Goal: Navigation & Orientation: Find specific page/section

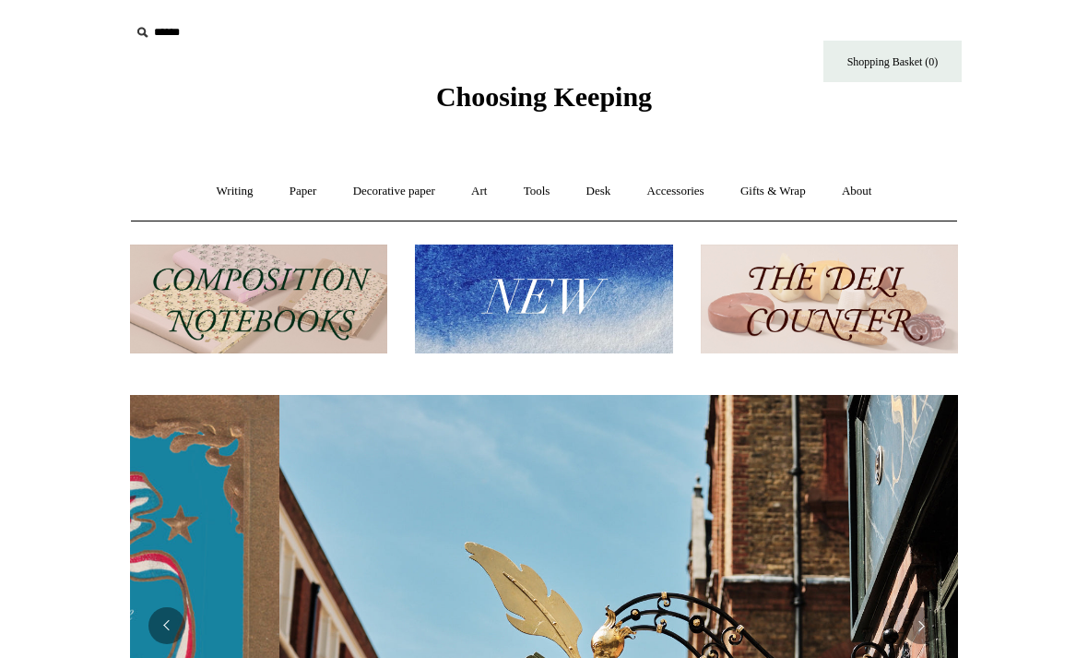
scroll to position [0, 828]
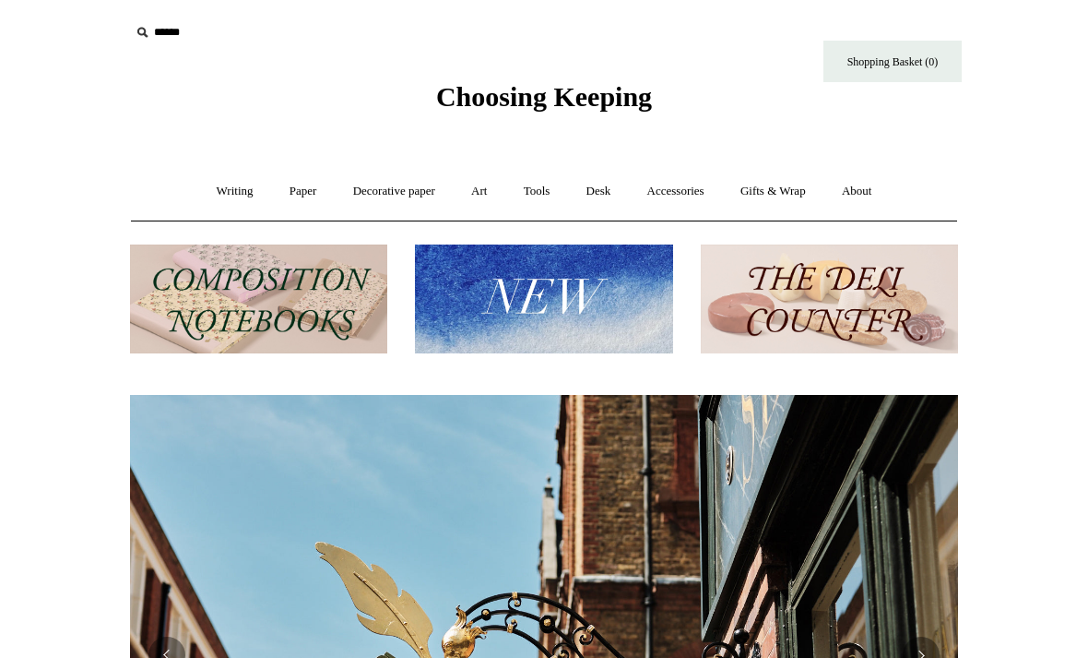
click at [232, 199] on link "Writing +" at bounding box center [235, 191] width 70 height 49
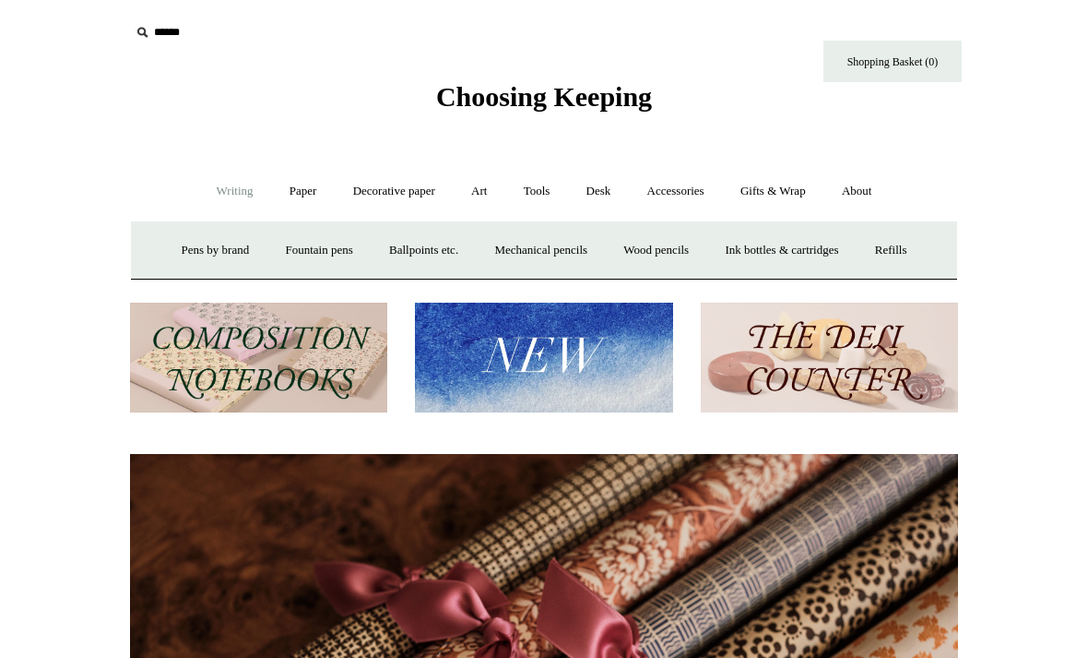
scroll to position [0, 1657]
click at [303, 195] on link "Paper +" at bounding box center [303, 191] width 61 height 49
click at [623, 244] on link "Greeting cards +" at bounding box center [618, 250] width 103 height 49
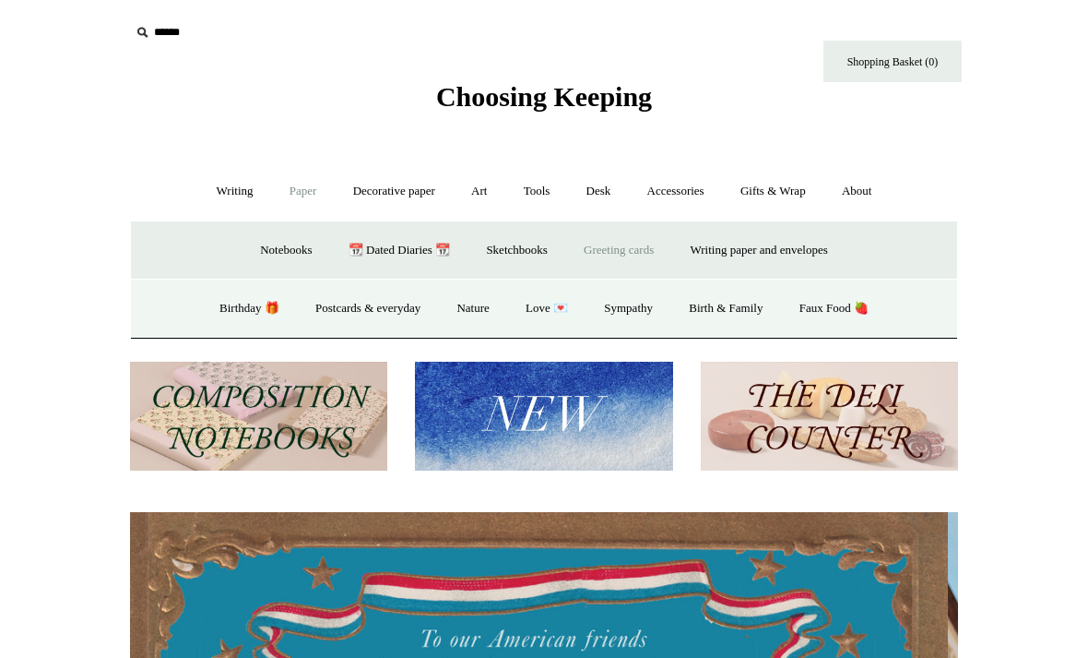
scroll to position [0, 0]
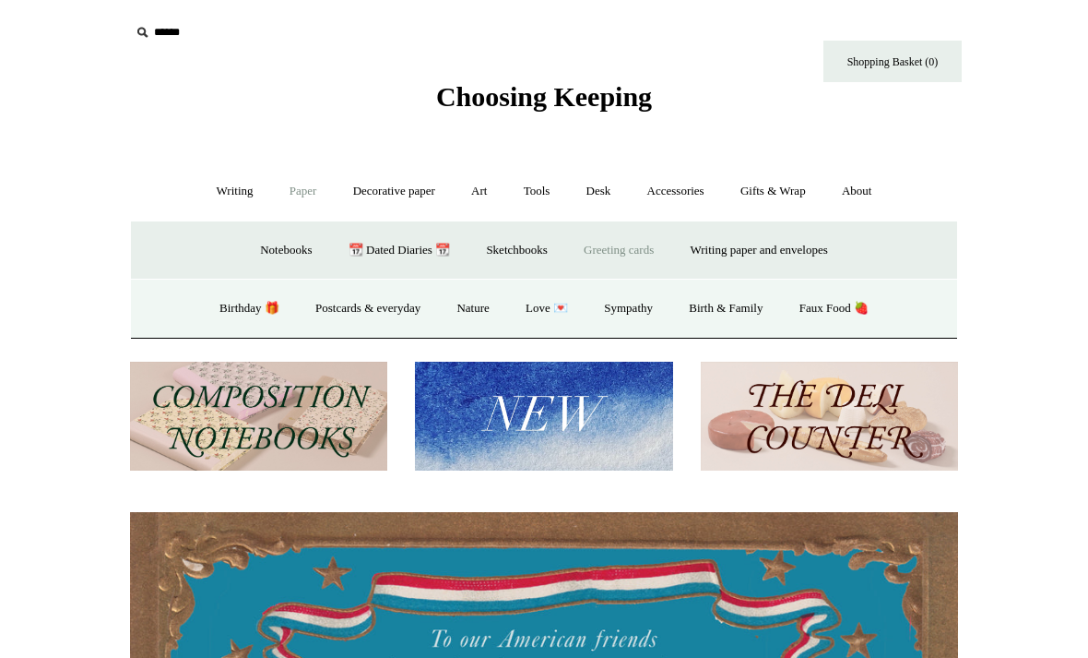
click at [252, 310] on link "Birthday 🎁" at bounding box center [249, 308] width 93 height 49
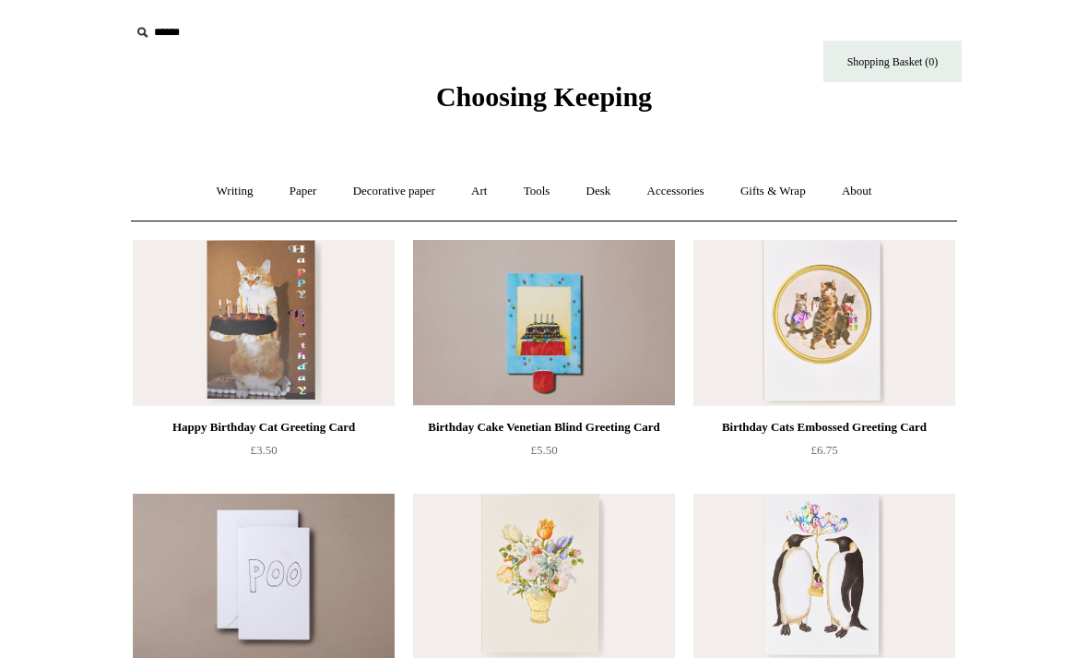
click at [311, 193] on link "Paper +" at bounding box center [303, 191] width 61 height 49
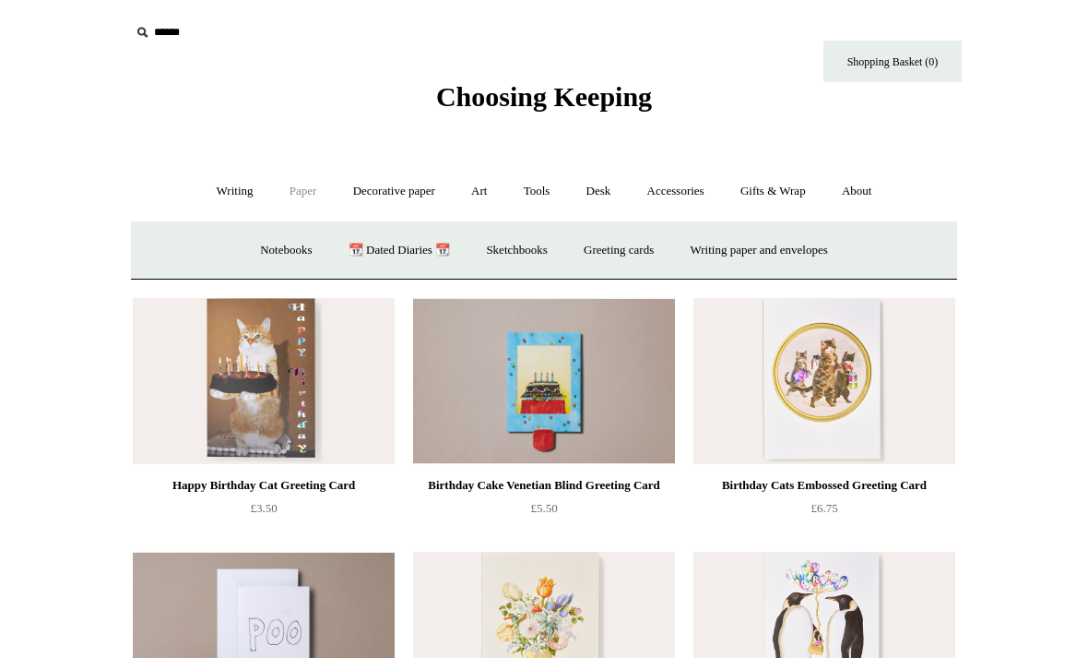
click at [625, 253] on link "Greeting cards +" at bounding box center [618, 250] width 103 height 49
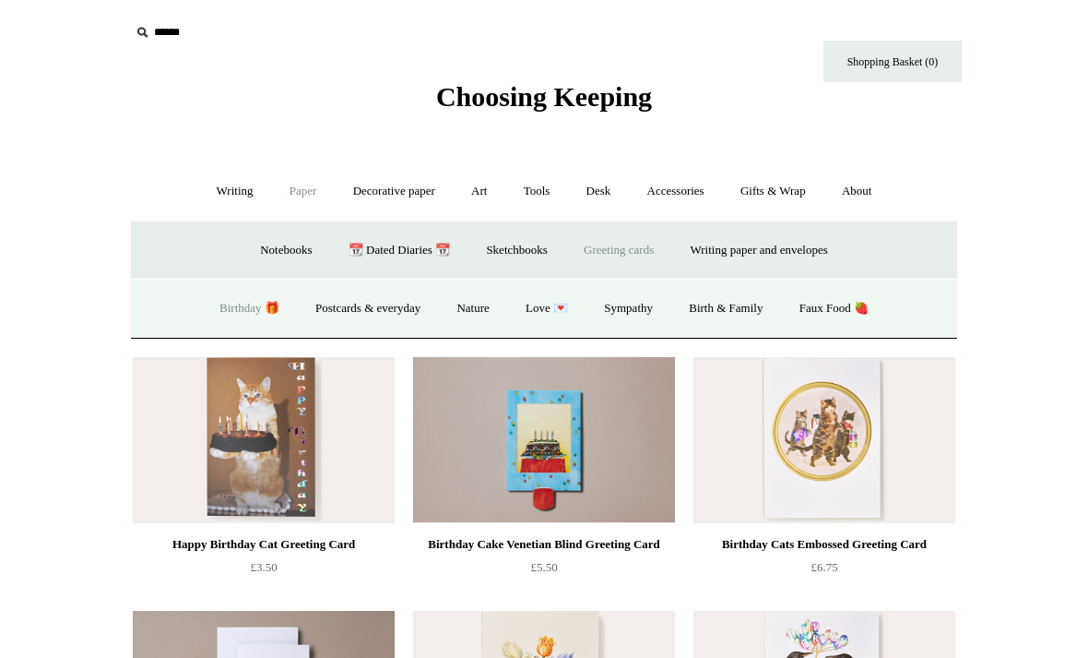
click at [392, 308] on link "Postcards & everyday" at bounding box center [368, 308] width 138 height 49
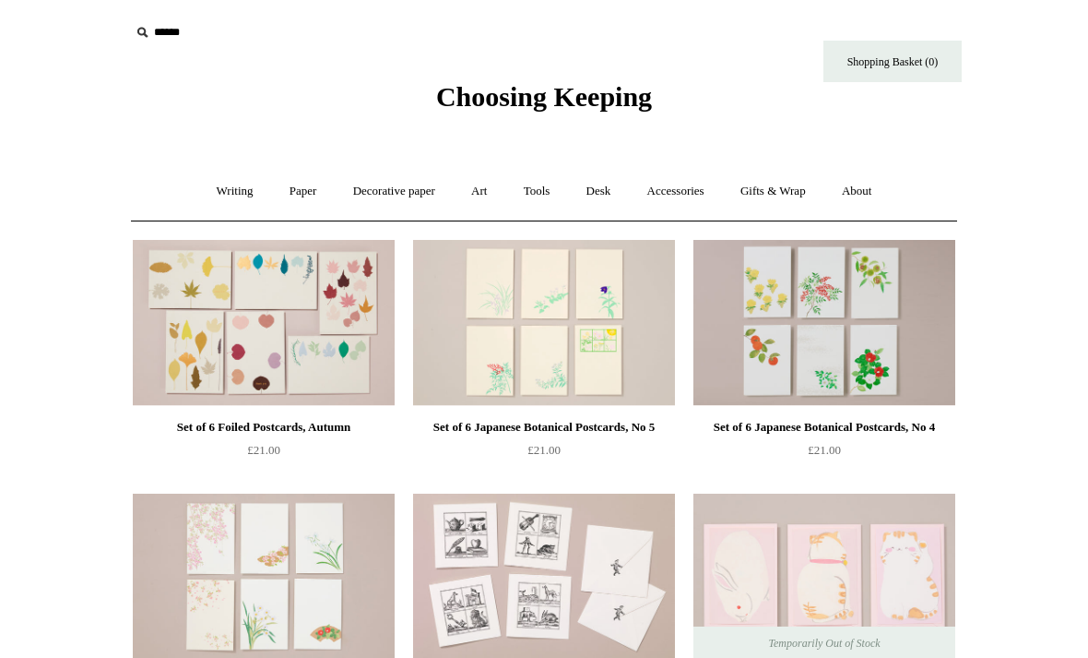
click at [487, 192] on link "Art +" at bounding box center [479, 191] width 49 height 49
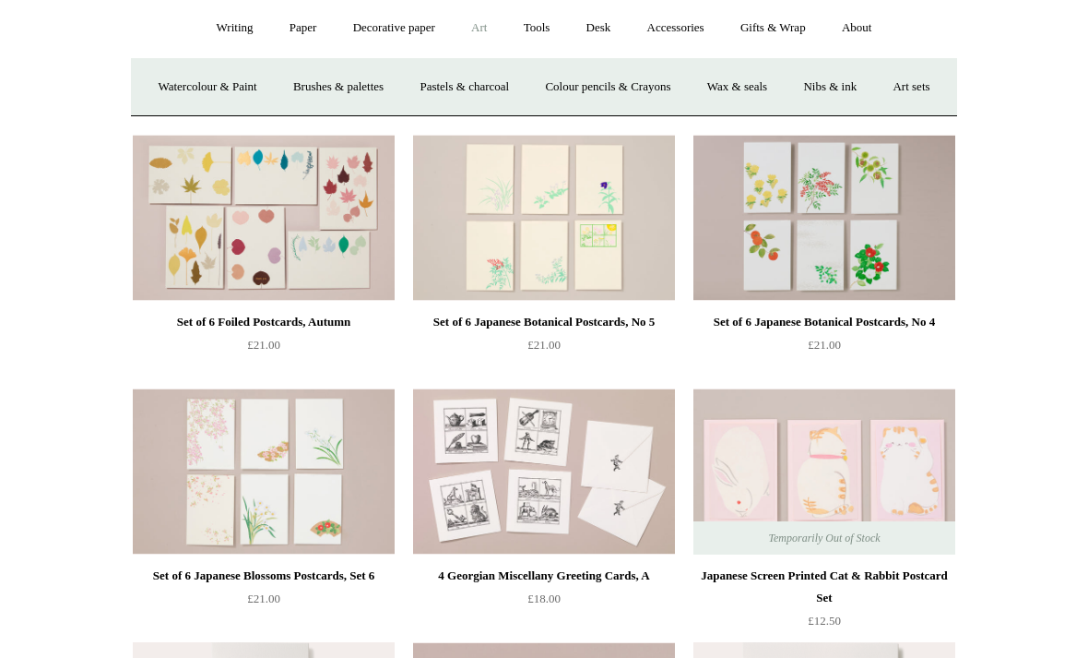
scroll to position [162, 0]
